Goal: Information Seeking & Learning: Learn about a topic

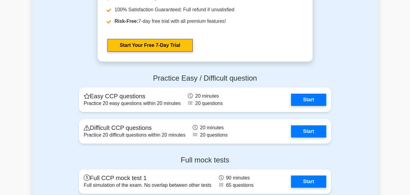
scroll to position [1276, 0]
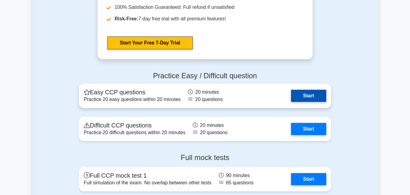
click at [300, 99] on link "Start" at bounding box center [308, 96] width 35 height 12
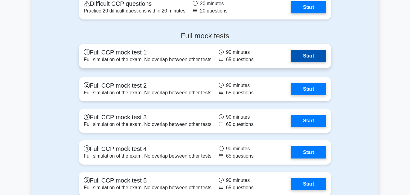
click at [297, 60] on link "Start" at bounding box center [308, 56] width 35 height 12
click at [305, 54] on link "Start" at bounding box center [308, 56] width 35 height 12
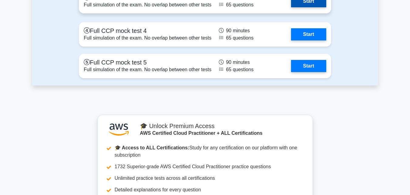
scroll to position [1549, 0]
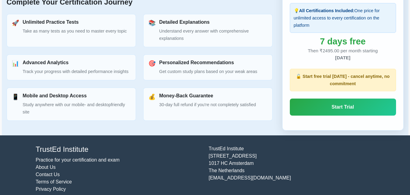
scroll to position [304, 0]
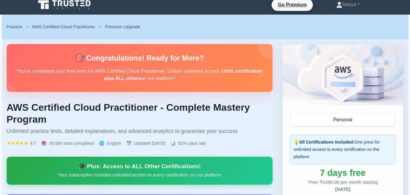
scroll to position [1, 0]
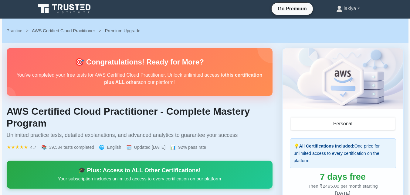
click at [351, 11] on link "Ilakiya" at bounding box center [348, 8] width 53 height 12
